Goal: Transaction & Acquisition: Book appointment/travel/reservation

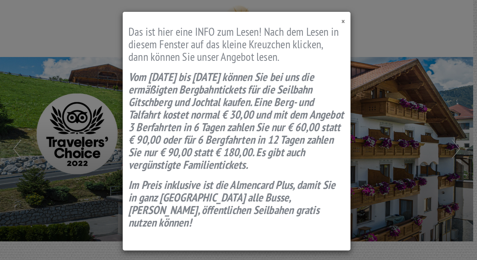
click at [343, 21] on span "×" at bounding box center [342, 21] width 3 height 10
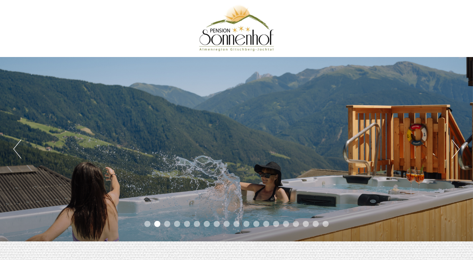
click at [18, 153] on button "Previous" at bounding box center [17, 149] width 8 height 19
click at [17, 145] on button "Previous" at bounding box center [17, 149] width 8 height 19
click at [14, 156] on button "Previous" at bounding box center [17, 149] width 8 height 19
click at [457, 149] on button "Next" at bounding box center [455, 149] width 8 height 19
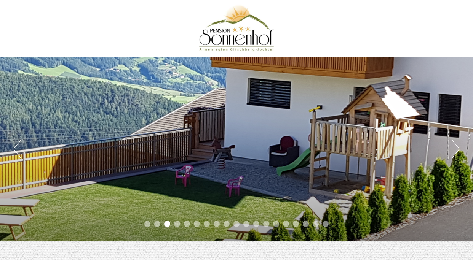
click at [457, 149] on button "Next" at bounding box center [455, 149] width 8 height 19
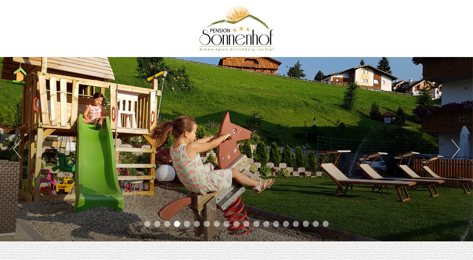
click at [457, 149] on button "Next" at bounding box center [455, 149] width 8 height 19
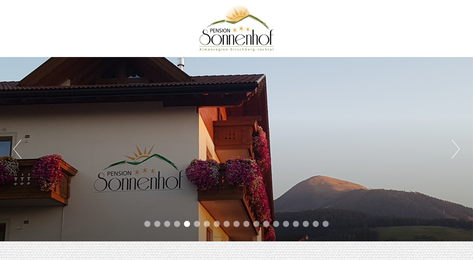
click at [457, 149] on button "Next" at bounding box center [455, 149] width 8 height 19
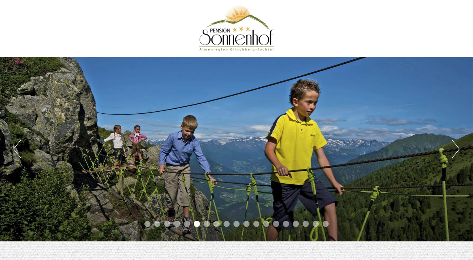
click at [457, 149] on button "Next" at bounding box center [455, 149] width 8 height 19
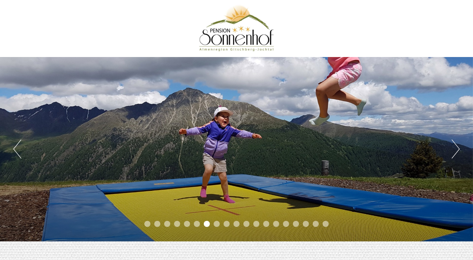
click at [457, 149] on button "Next" at bounding box center [455, 149] width 8 height 19
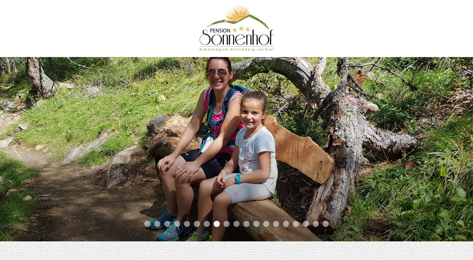
click at [457, 149] on button "Next" at bounding box center [455, 149] width 8 height 19
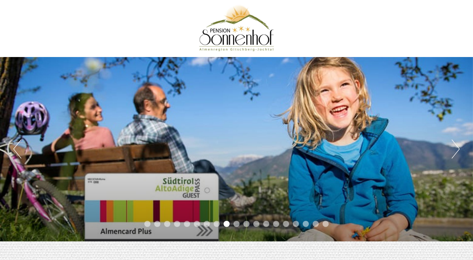
click at [457, 149] on button "Next" at bounding box center [455, 149] width 8 height 19
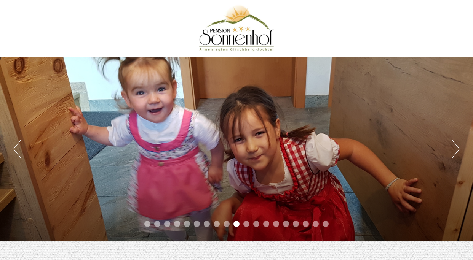
click at [457, 149] on button "Next" at bounding box center [455, 149] width 8 height 19
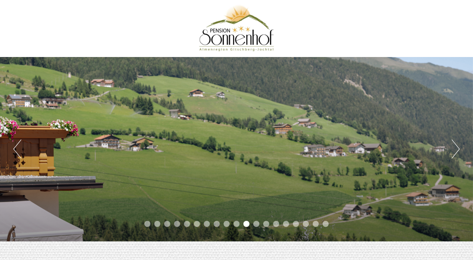
click at [457, 149] on button "Next" at bounding box center [455, 149] width 8 height 19
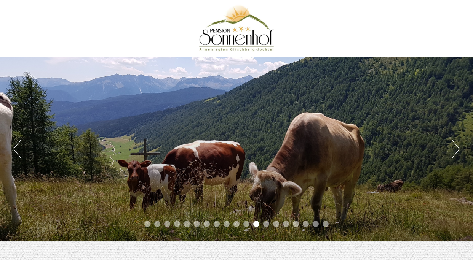
click at [457, 149] on button "Next" at bounding box center [455, 149] width 8 height 19
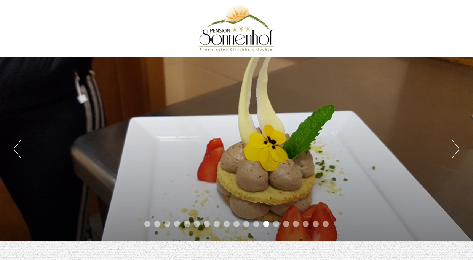
click at [457, 149] on button "Next" at bounding box center [455, 149] width 8 height 19
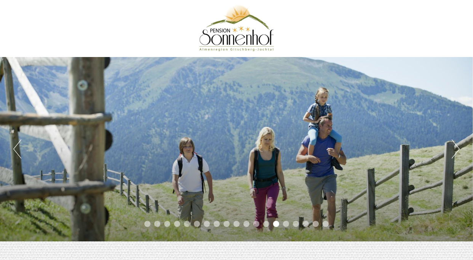
click at [457, 149] on button "Next" at bounding box center [455, 149] width 8 height 19
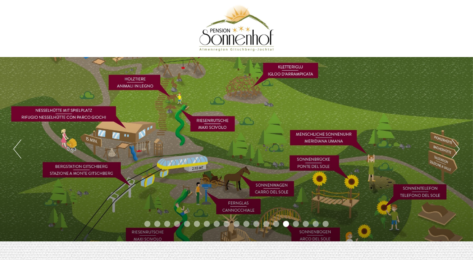
click at [457, 149] on button "Next" at bounding box center [455, 149] width 8 height 19
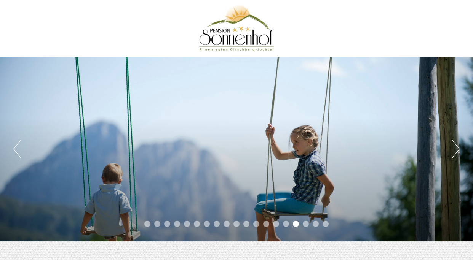
click at [457, 149] on button "Next" at bounding box center [455, 149] width 8 height 19
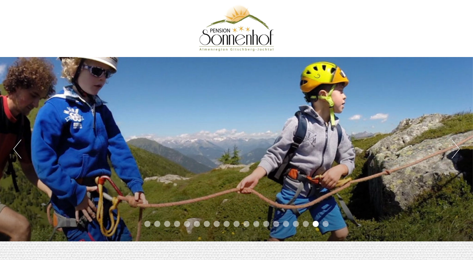
click at [19, 146] on button "Previous" at bounding box center [17, 149] width 8 height 19
click at [459, 150] on button "Next" at bounding box center [455, 149] width 8 height 19
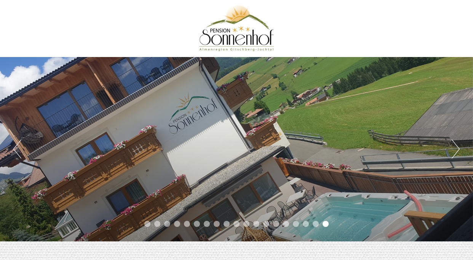
click at [459, 150] on button "Next" at bounding box center [455, 149] width 8 height 19
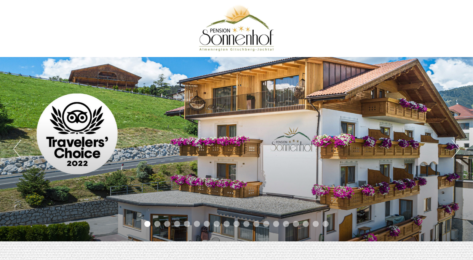
click at [459, 150] on button "Next" at bounding box center [455, 149] width 8 height 19
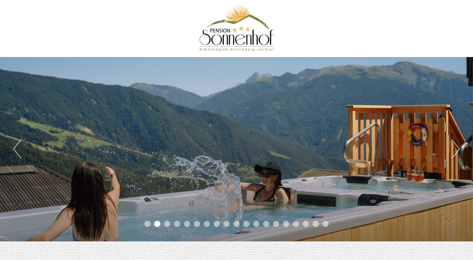
click at [459, 150] on button "Next" at bounding box center [455, 149] width 8 height 19
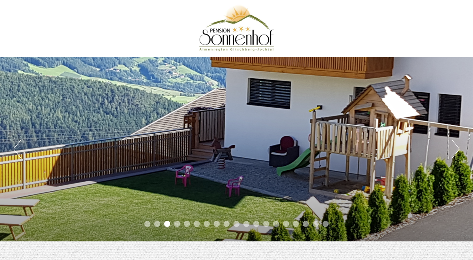
click at [459, 150] on button "Next" at bounding box center [455, 149] width 8 height 19
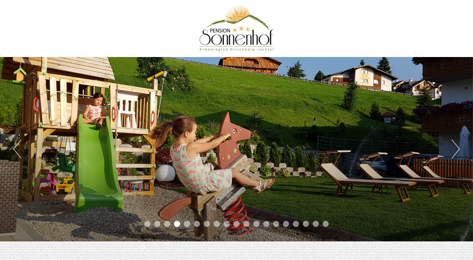
click at [459, 150] on button "Next" at bounding box center [455, 149] width 8 height 19
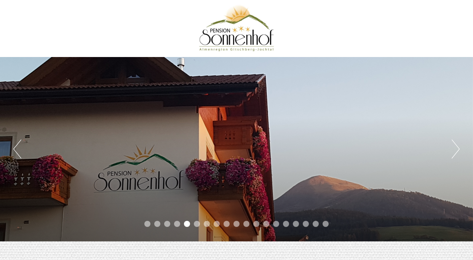
click at [459, 150] on button "Next" at bounding box center [455, 149] width 8 height 19
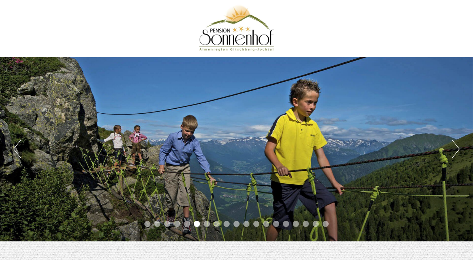
click at [459, 150] on button "Next" at bounding box center [455, 149] width 8 height 19
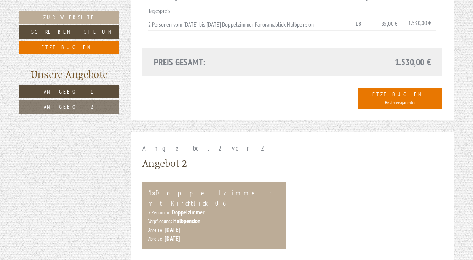
scroll to position [683, 0]
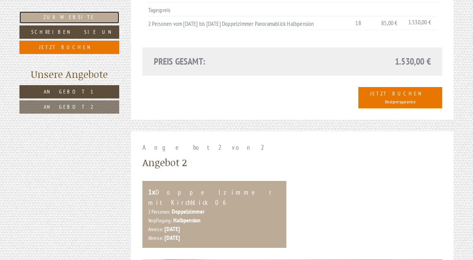
click at [72, 19] on link "Zur Website" at bounding box center [69, 17] width 100 height 12
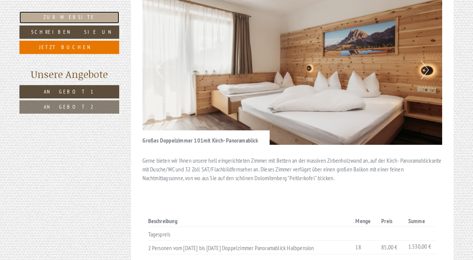
scroll to position [456, 0]
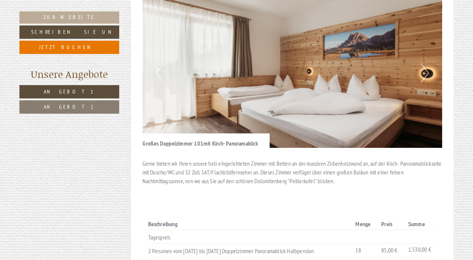
click at [423, 64] on button "Next" at bounding box center [425, 73] width 8 height 19
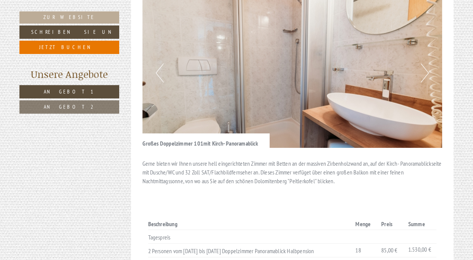
click at [423, 64] on button "Next" at bounding box center [425, 73] width 8 height 19
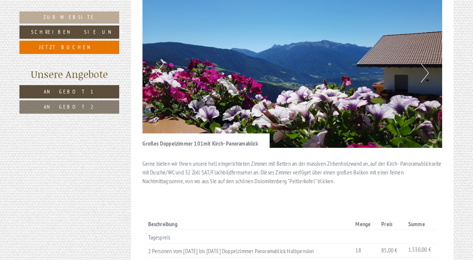
click at [423, 64] on button "Next" at bounding box center [425, 73] width 8 height 19
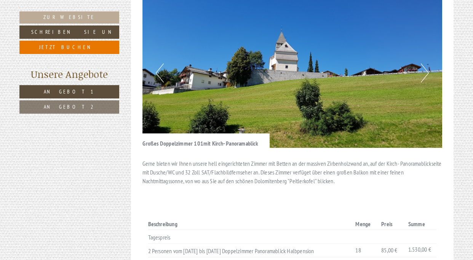
click at [423, 64] on button "Next" at bounding box center [425, 73] width 8 height 19
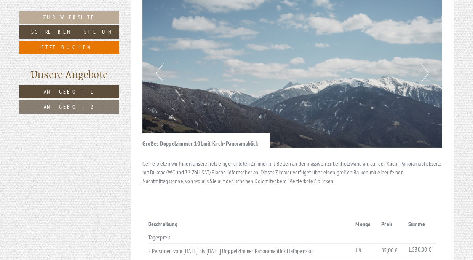
click at [423, 64] on button "Next" at bounding box center [425, 73] width 8 height 19
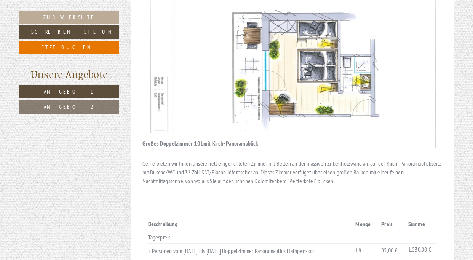
click at [165, 48] on img at bounding box center [292, 73] width 300 height 150
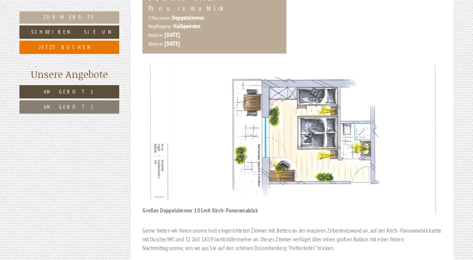
scroll to position [400, 0]
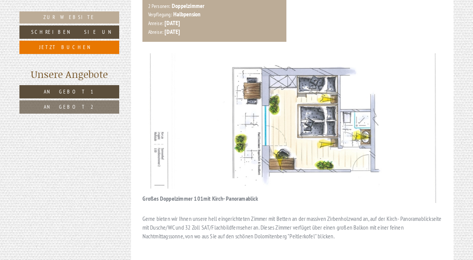
click at [191, 97] on img at bounding box center [292, 128] width 300 height 150
click at [163, 95] on img at bounding box center [292, 128] width 300 height 150
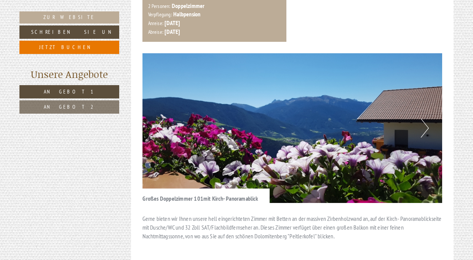
click at [419, 108] on img at bounding box center [292, 128] width 300 height 150
click at [430, 110] on img at bounding box center [292, 128] width 300 height 150
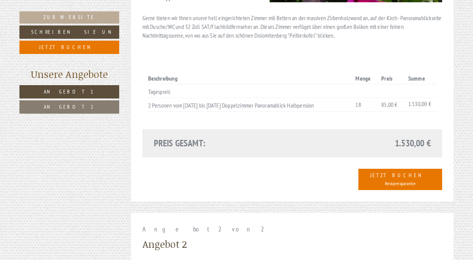
scroll to position [604, 0]
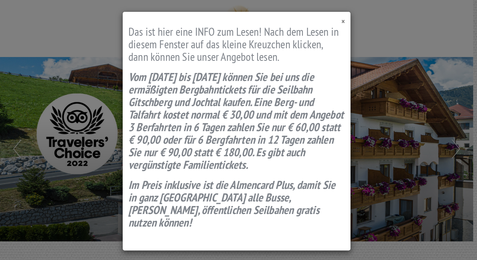
click at [343, 20] on span "×" at bounding box center [342, 21] width 3 height 10
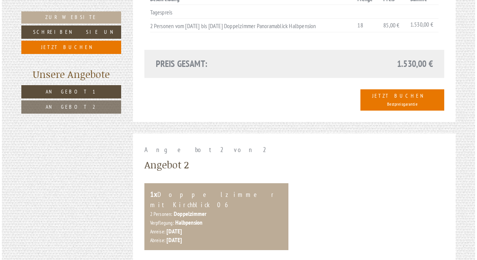
scroll to position [683, 0]
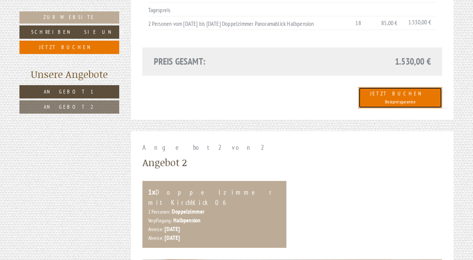
click at [411, 87] on link "Jetzt Buchen Bestpreisgarantie" at bounding box center [400, 97] width 84 height 21
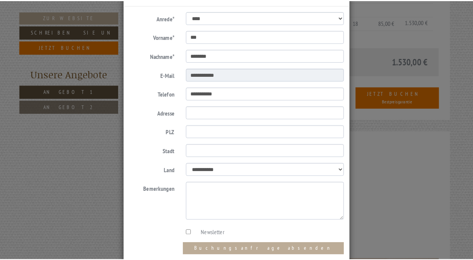
scroll to position [84, 0]
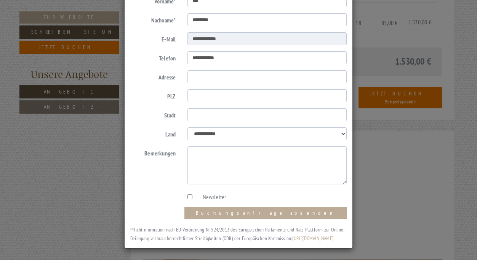
click at [373, 132] on div "**********" at bounding box center [238, 130] width 477 height 260
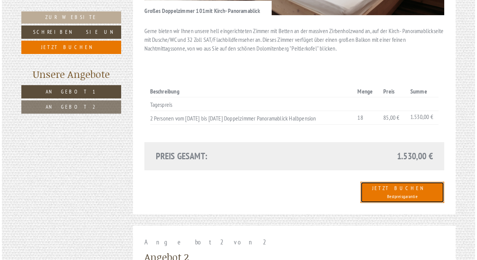
scroll to position [589, 0]
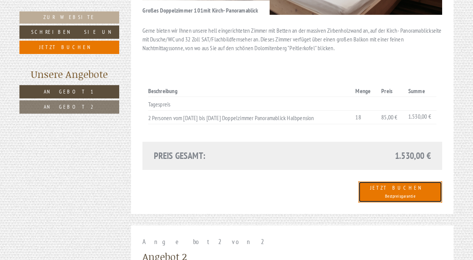
click at [420, 182] on link "Jetzt Buchen Bestpreisgarantie" at bounding box center [400, 192] width 84 height 21
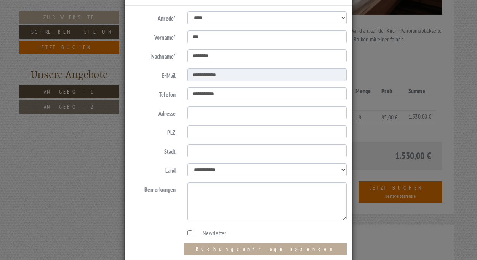
scroll to position [0, 0]
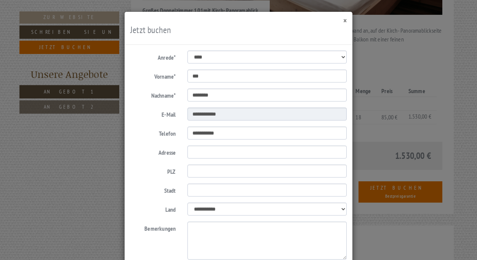
click at [343, 21] on button "×" at bounding box center [344, 21] width 3 height 8
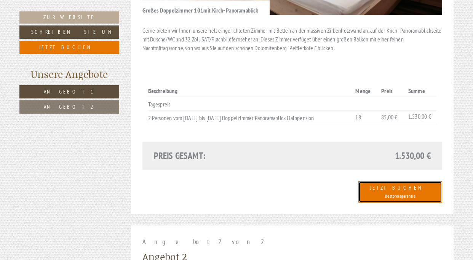
click at [416, 193] on span "Bestpreisgarantie" at bounding box center [400, 196] width 31 height 6
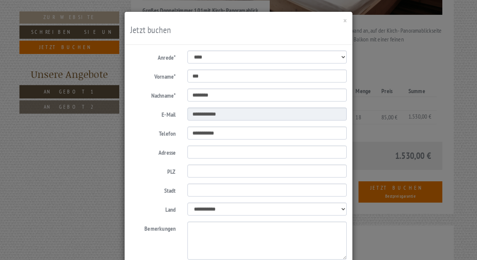
scroll to position [84, 0]
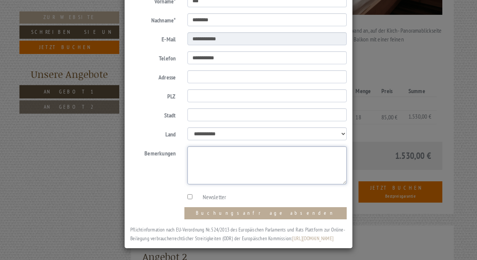
click at [198, 147] on textarea "Bemerkungen" at bounding box center [266, 166] width 159 height 38
click at [208, 149] on textarea "Bemerkungen" at bounding box center [266, 166] width 159 height 38
paste textarea "**********"
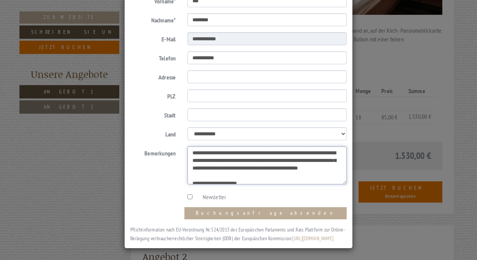
scroll to position [0, 0]
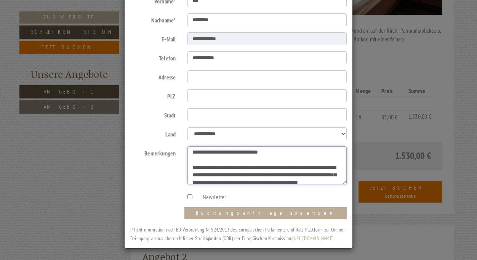
click at [224, 153] on textarea "**********" at bounding box center [266, 166] width 159 height 38
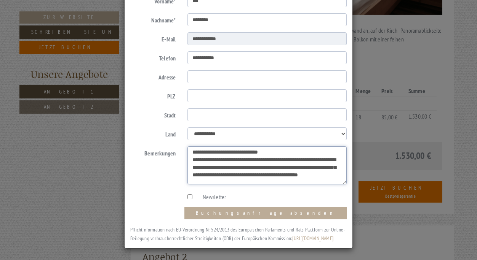
click at [318, 167] on textarea "**********" at bounding box center [266, 166] width 159 height 38
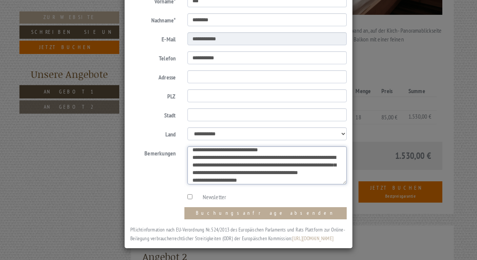
click at [267, 150] on textarea "**********" at bounding box center [266, 166] width 159 height 38
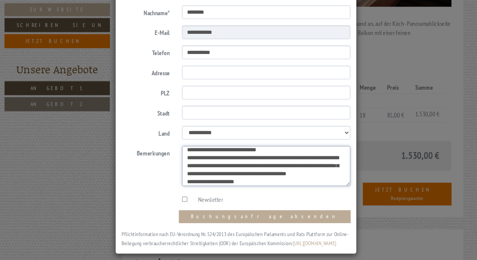
click at [236, 158] on textarea "**********" at bounding box center [266, 166] width 159 height 38
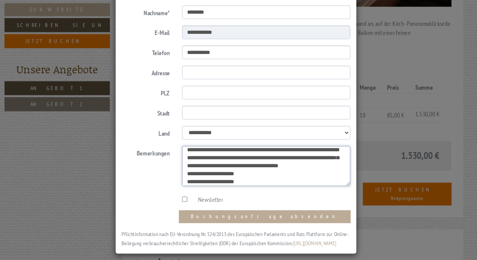
type textarea "**********"
click at [261, 70] on input "Adresse" at bounding box center [266, 76] width 159 height 13
click at [261, 70] on input "*" at bounding box center [266, 76] width 159 height 13
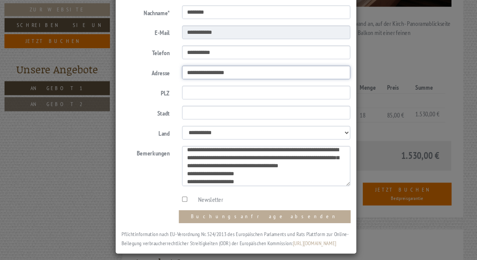
type input "**********"
click at [246, 90] on input "PLZ" at bounding box center [266, 95] width 159 height 13
type input "*****"
click at [218, 110] on input "Stadt" at bounding box center [266, 114] width 159 height 13
type input "*******"
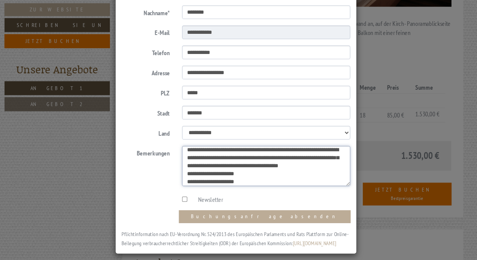
click at [290, 169] on textarea "**********" at bounding box center [266, 166] width 159 height 38
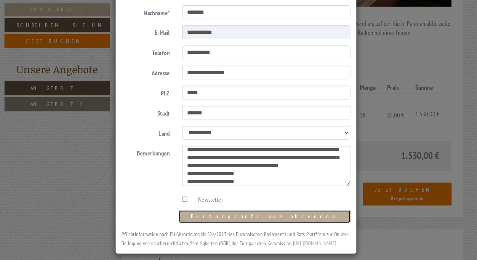
click at [310, 207] on button "Buchungsanfrage absenden" at bounding box center [265, 213] width 162 height 12
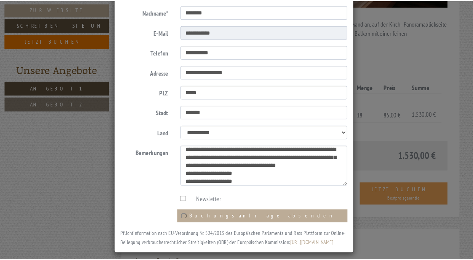
scroll to position [0, 0]
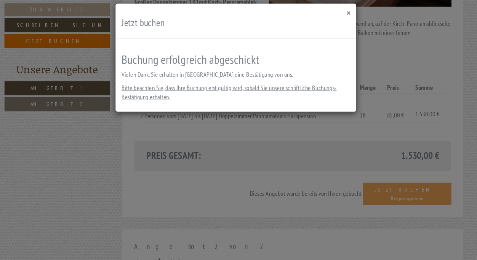
click at [344, 21] on button "×" at bounding box center [344, 21] width 3 height 8
